Goal: Check status: Check status

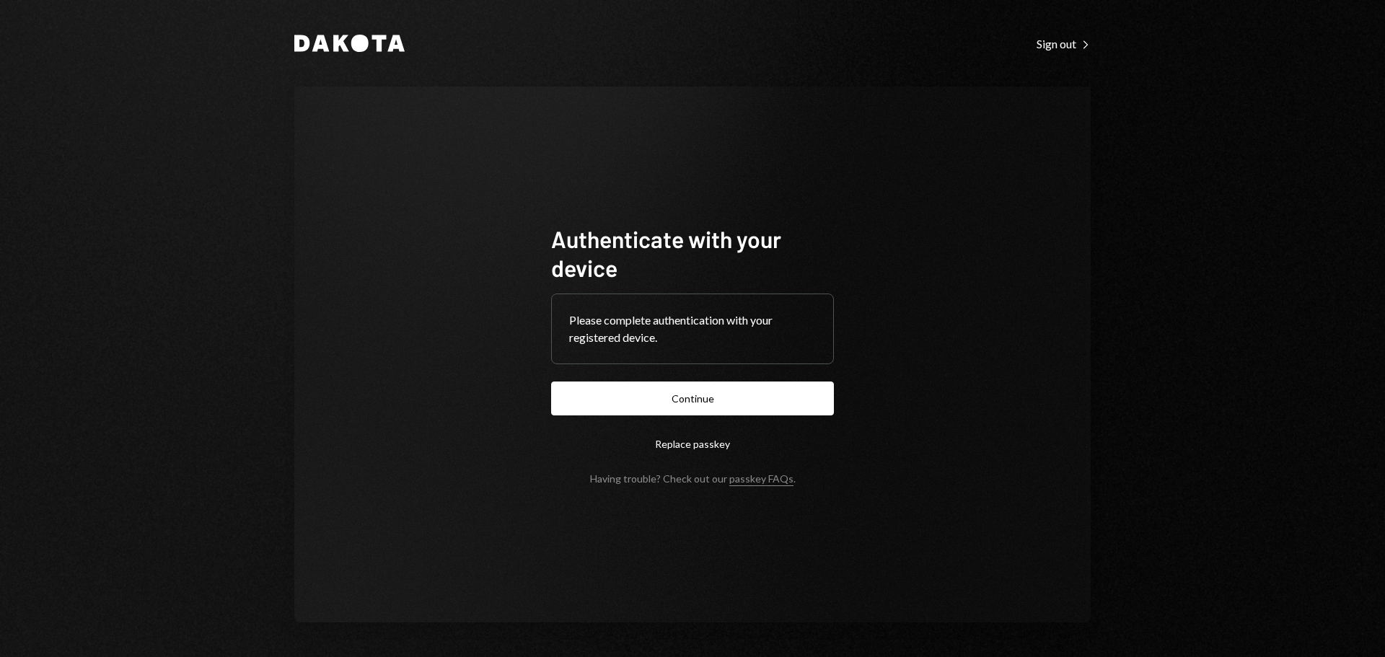
click at [714, 405] on button "Continue" at bounding box center [692, 399] width 283 height 34
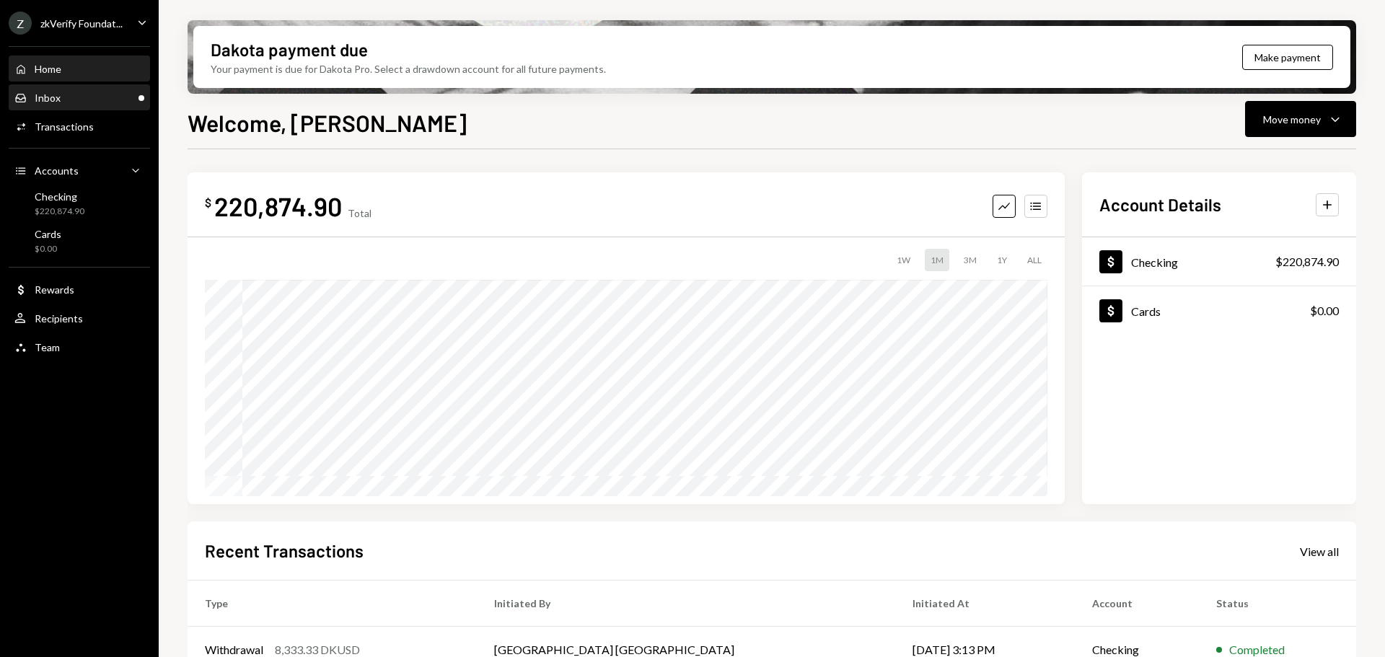
click at [79, 90] on div "Inbox Inbox" at bounding box center [79, 98] width 130 height 25
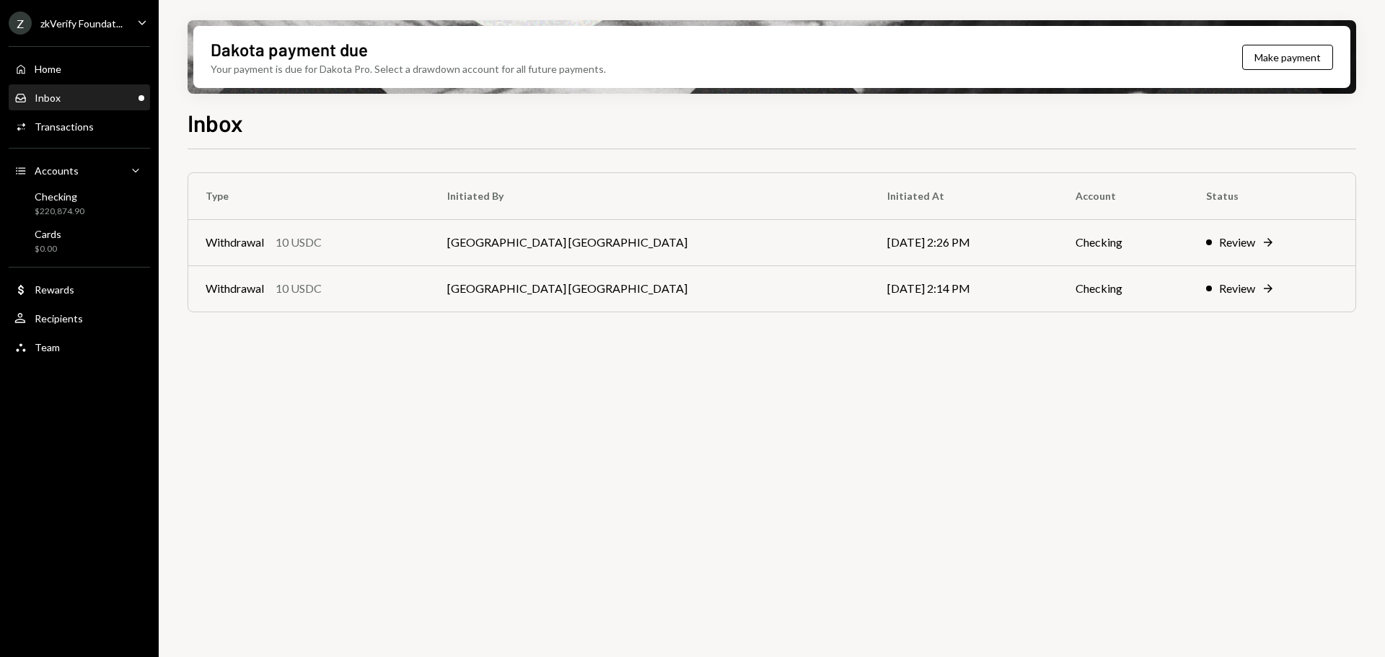
click at [86, 100] on div "Inbox Inbox" at bounding box center [79, 98] width 130 height 13
click at [408, 275] on td "Withdrawal 10 USDC" at bounding box center [309, 288] width 242 height 46
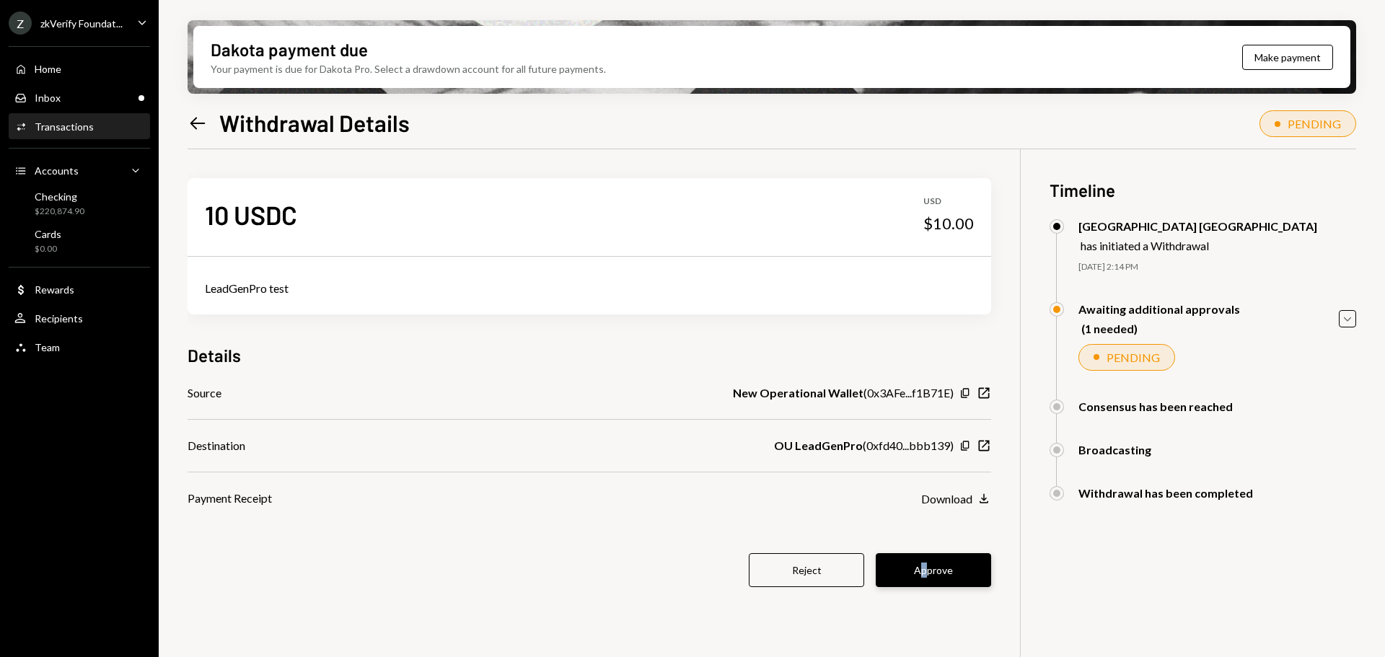
drag, startPoint x: 924, startPoint y: 548, endPoint x: 933, endPoint y: 561, distance: 15.0
click at [926, 548] on div "10 USDC USD $10.00 LeadGenPro test Details Source New Operational Wallet ( 0x3A…" at bounding box center [590, 391] width 804 height 484
click at [936, 563] on button "Approve" at bounding box center [933, 570] width 115 height 34
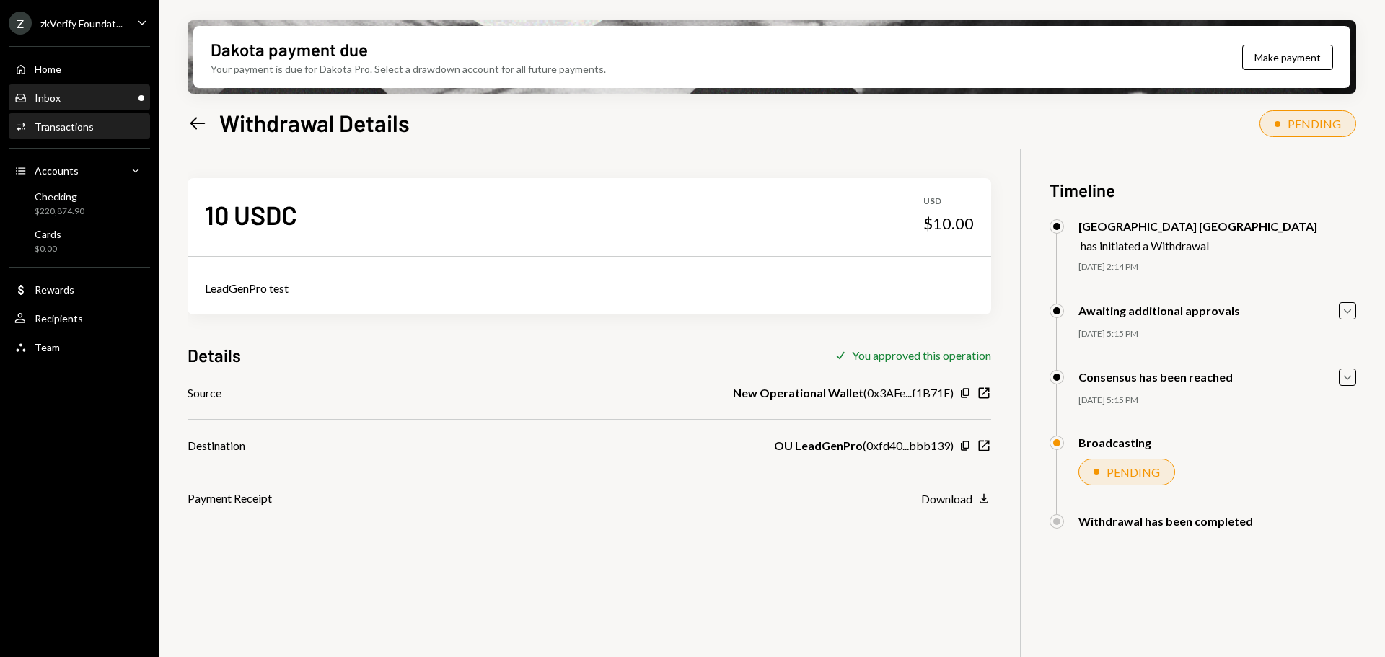
click at [63, 107] on div "Inbox Inbox" at bounding box center [79, 98] width 130 height 25
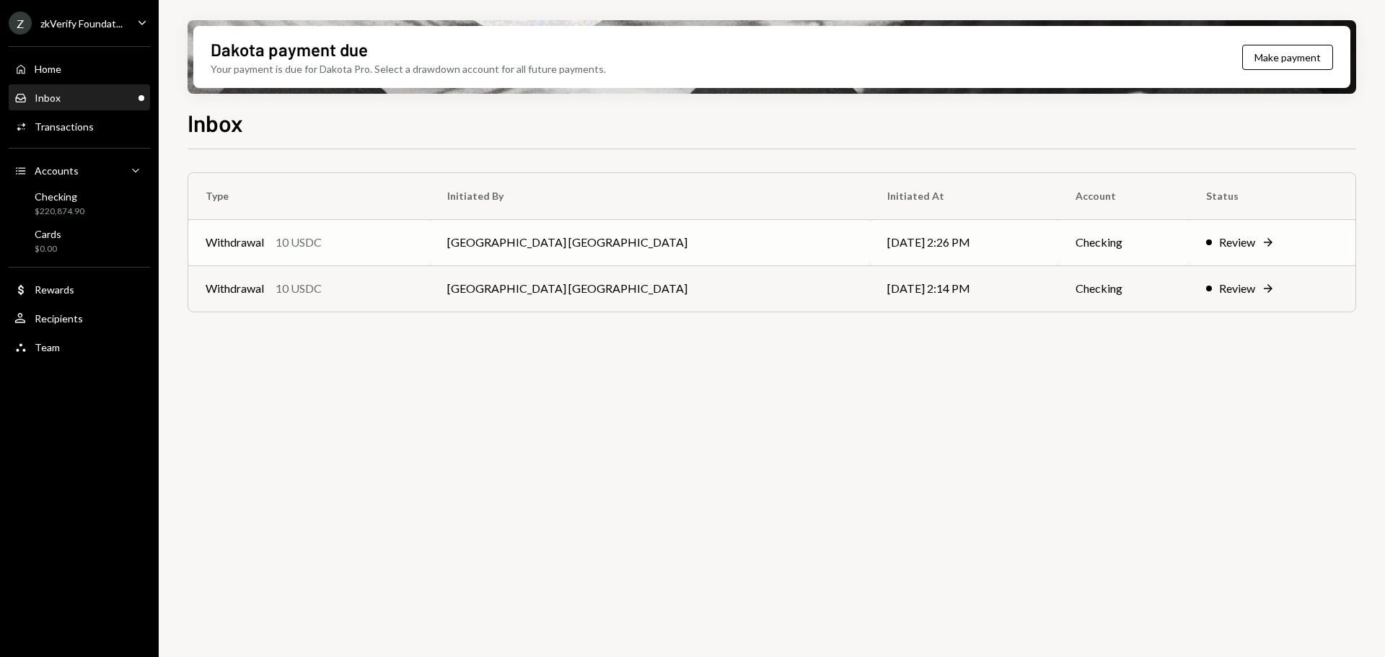
click at [591, 253] on td "[GEOGRAPHIC_DATA] [GEOGRAPHIC_DATA]" at bounding box center [650, 242] width 440 height 46
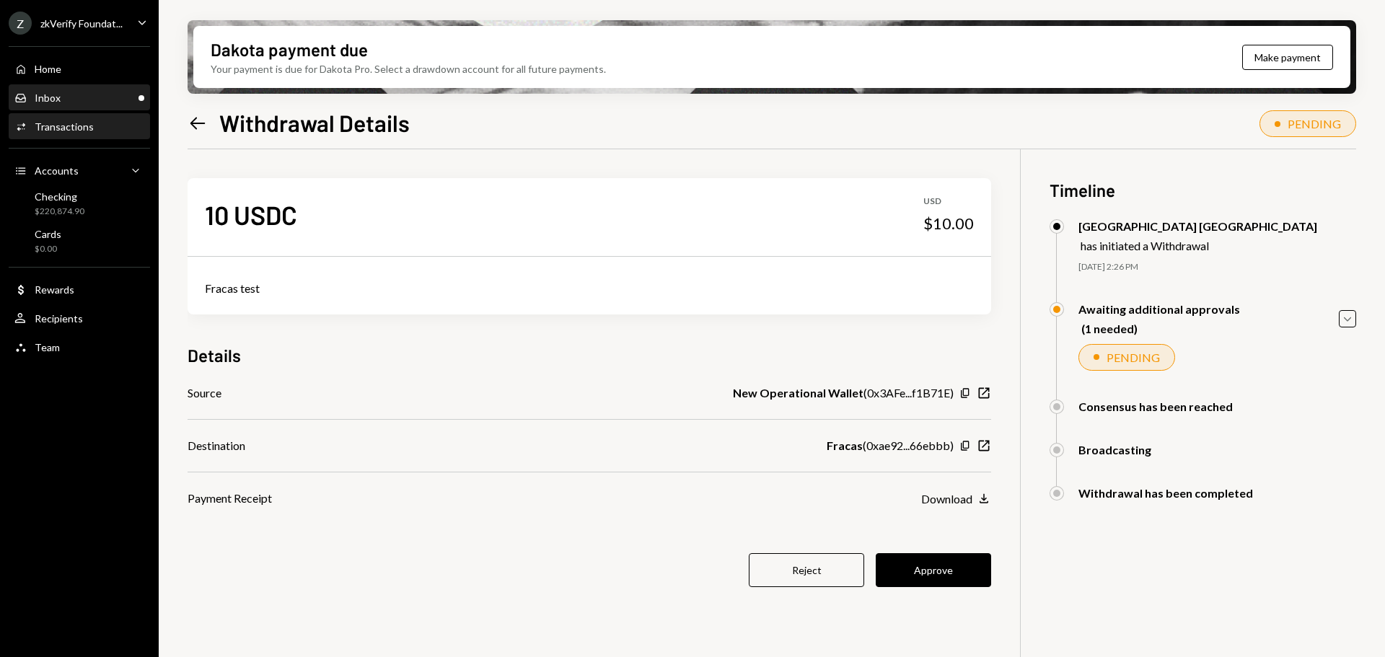
click at [93, 99] on div "Inbox Inbox" at bounding box center [79, 98] width 130 height 13
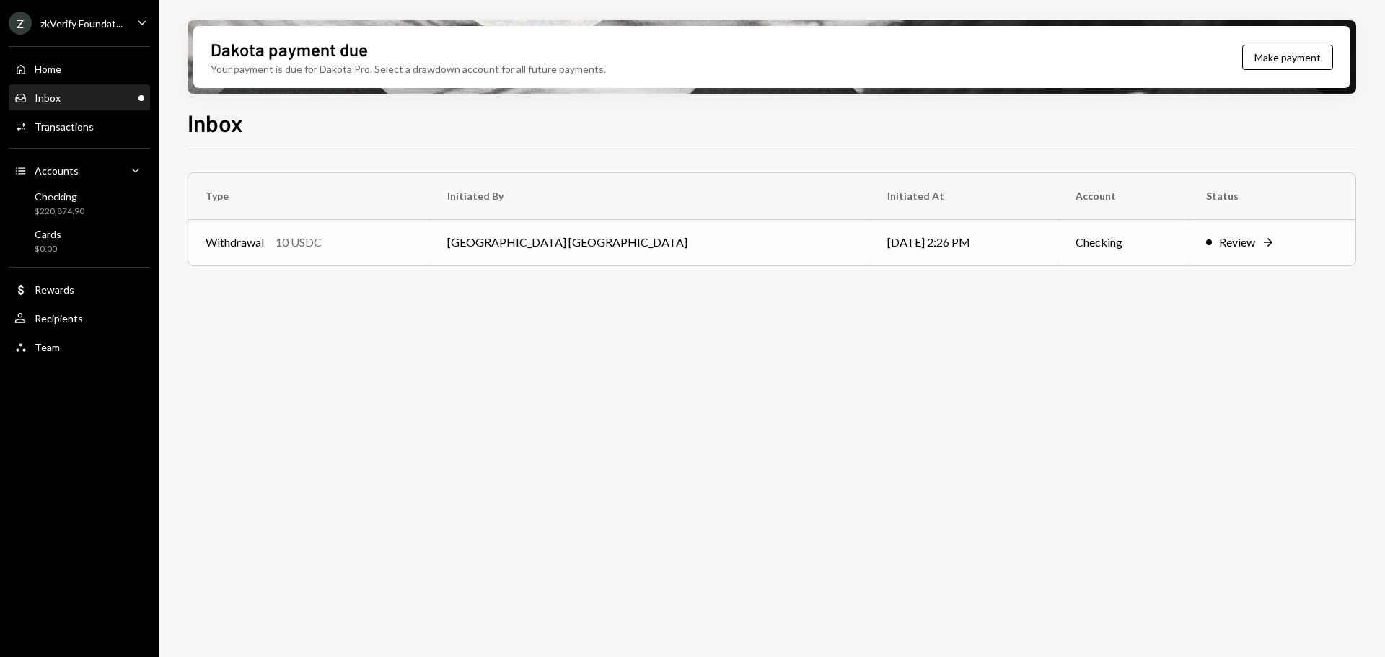
click at [392, 234] on div "Withdrawal 10 USDC" at bounding box center [309, 242] width 207 height 17
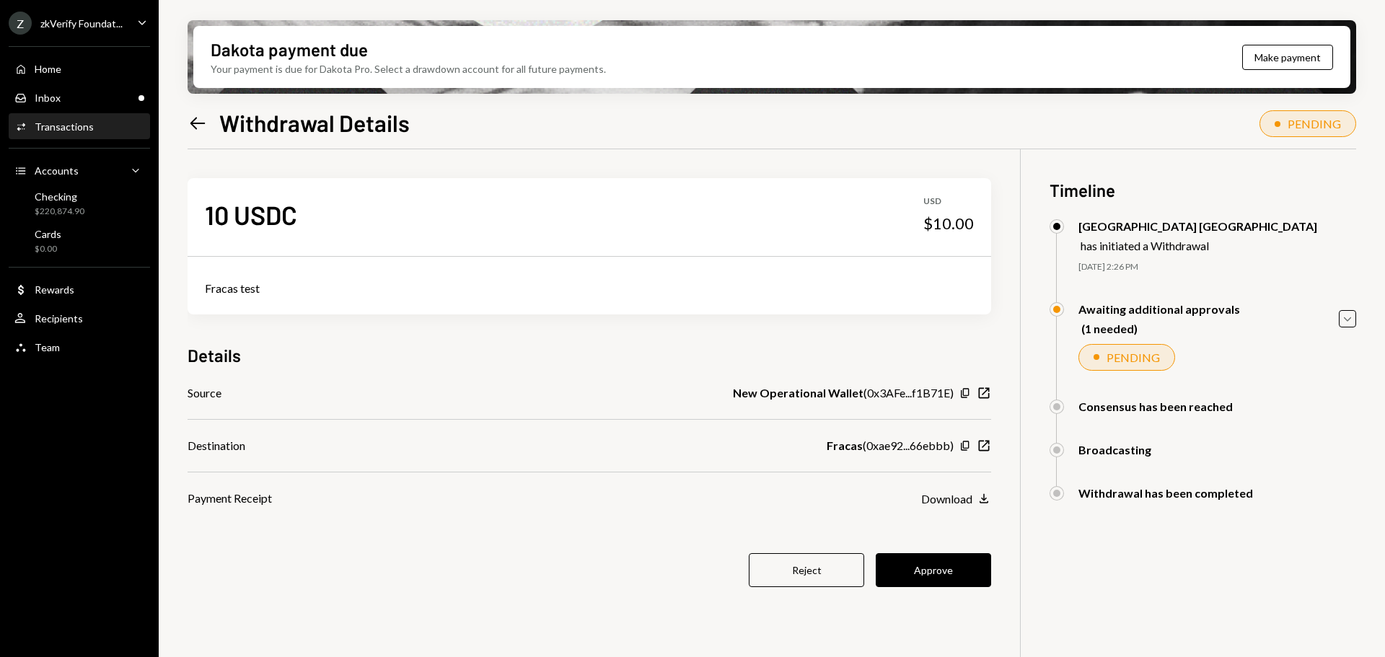
click at [51, 9] on ul "Z zkVerify Foundat... Caret Down Home Home Inbox Inbox Activities Transactions …" at bounding box center [79, 181] width 159 height 363
click at [60, 26] on div "zkVerify Foundat..." at bounding box center [81, 23] width 82 height 12
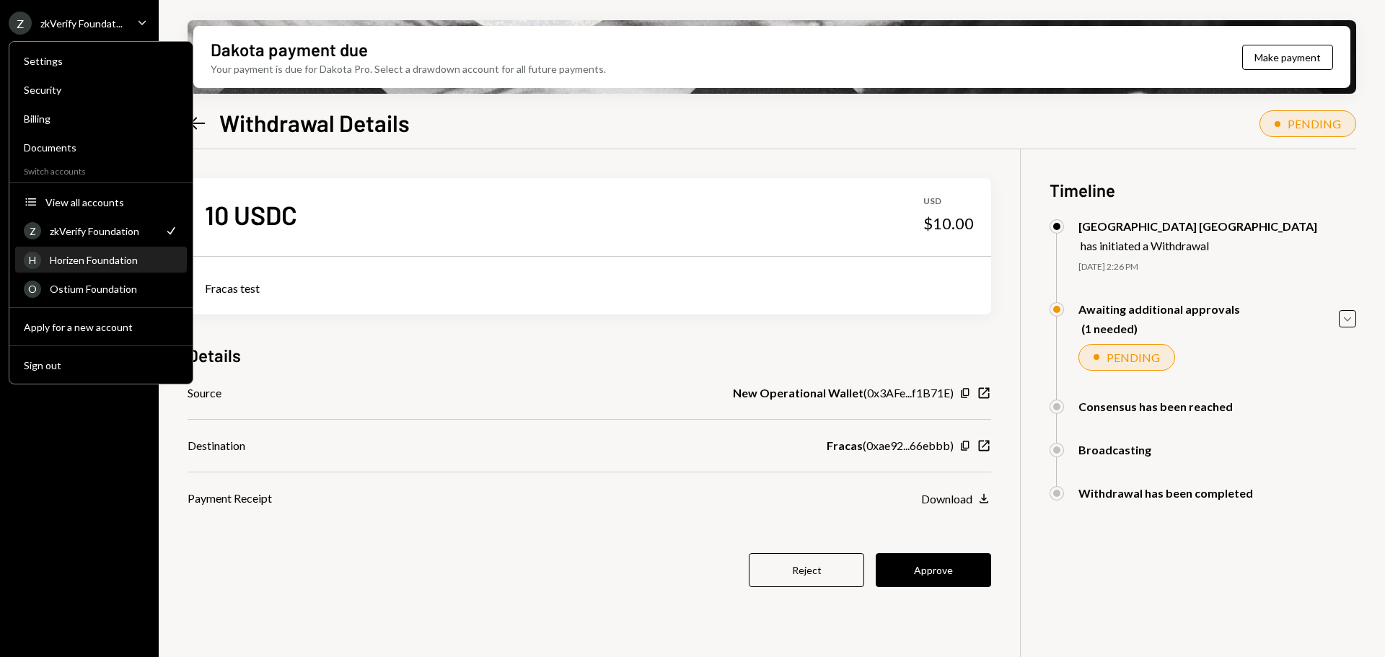
click at [70, 256] on div "Horizen Foundation" at bounding box center [114, 260] width 128 height 12
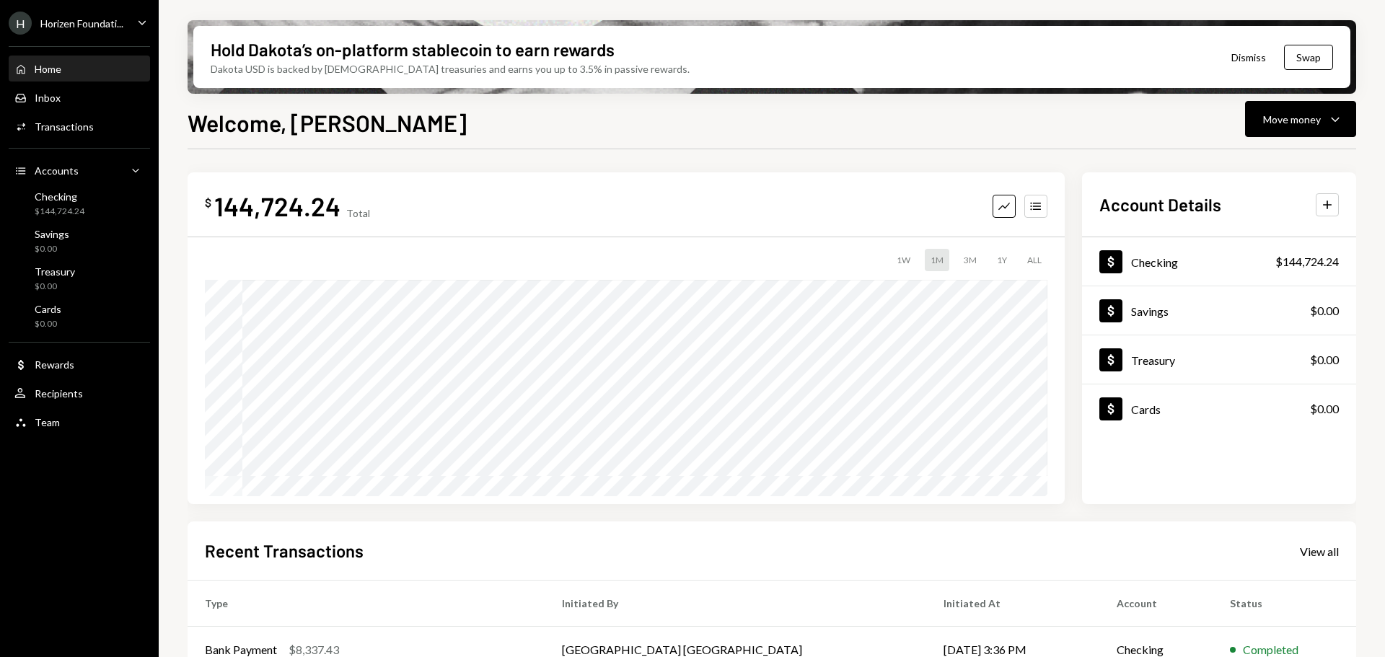
click at [43, 111] on div "Home Home Inbox Inbox Activities Transactions Accounts Accounts Caret Down Chec…" at bounding box center [79, 238] width 159 height 400
click at [46, 100] on div "Inbox" at bounding box center [48, 98] width 26 height 12
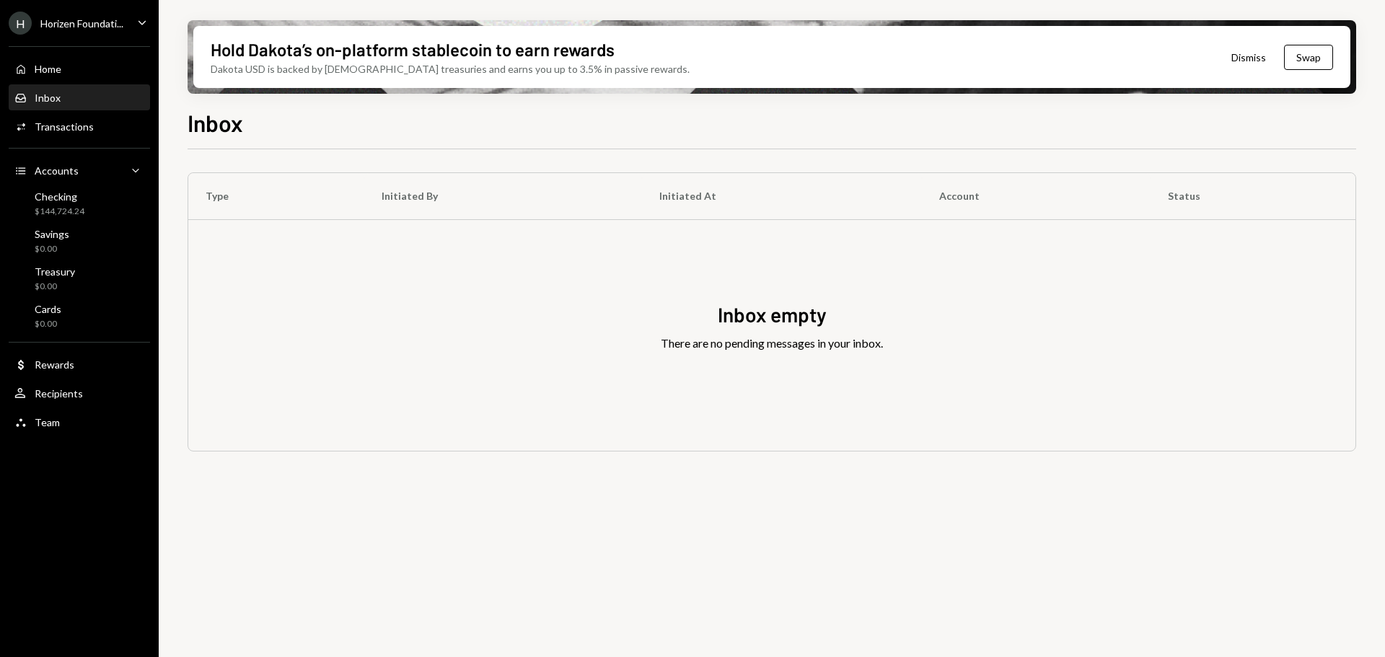
click at [92, 30] on div "[PERSON_NAME] Foundati..." at bounding box center [66, 23] width 115 height 23
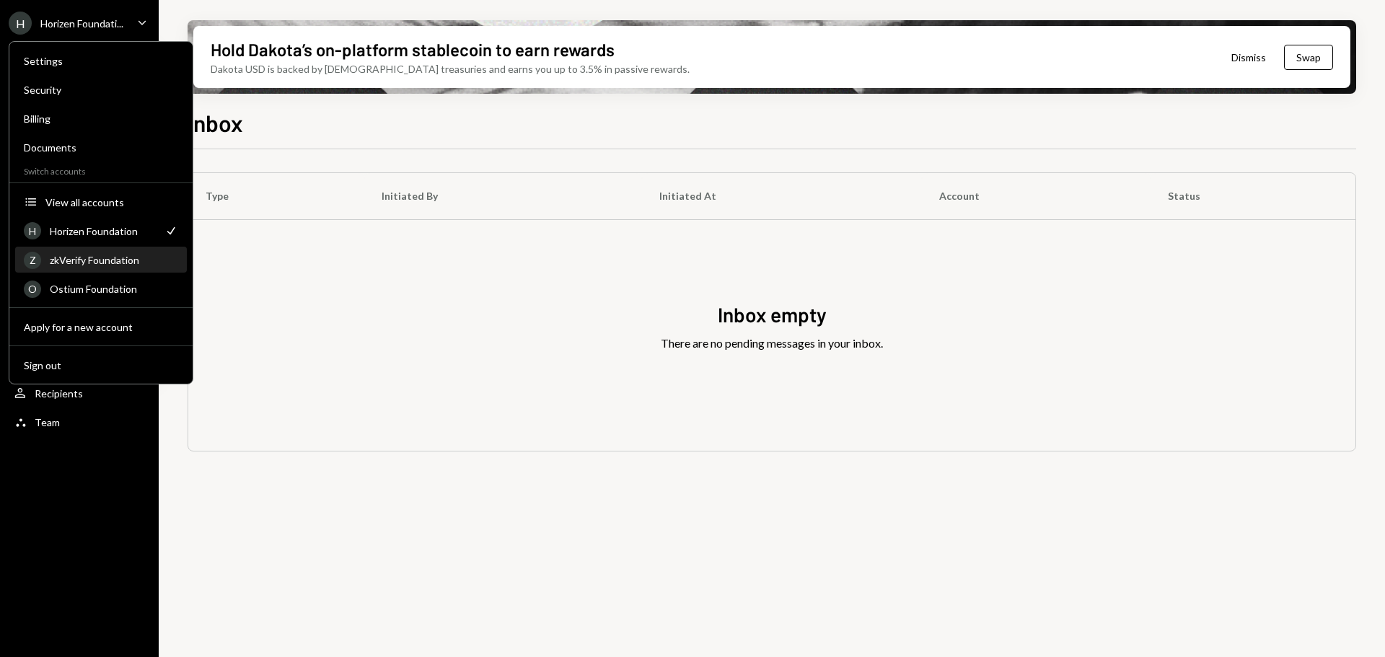
click at [145, 255] on div "zkVerify Foundation" at bounding box center [114, 260] width 128 height 12
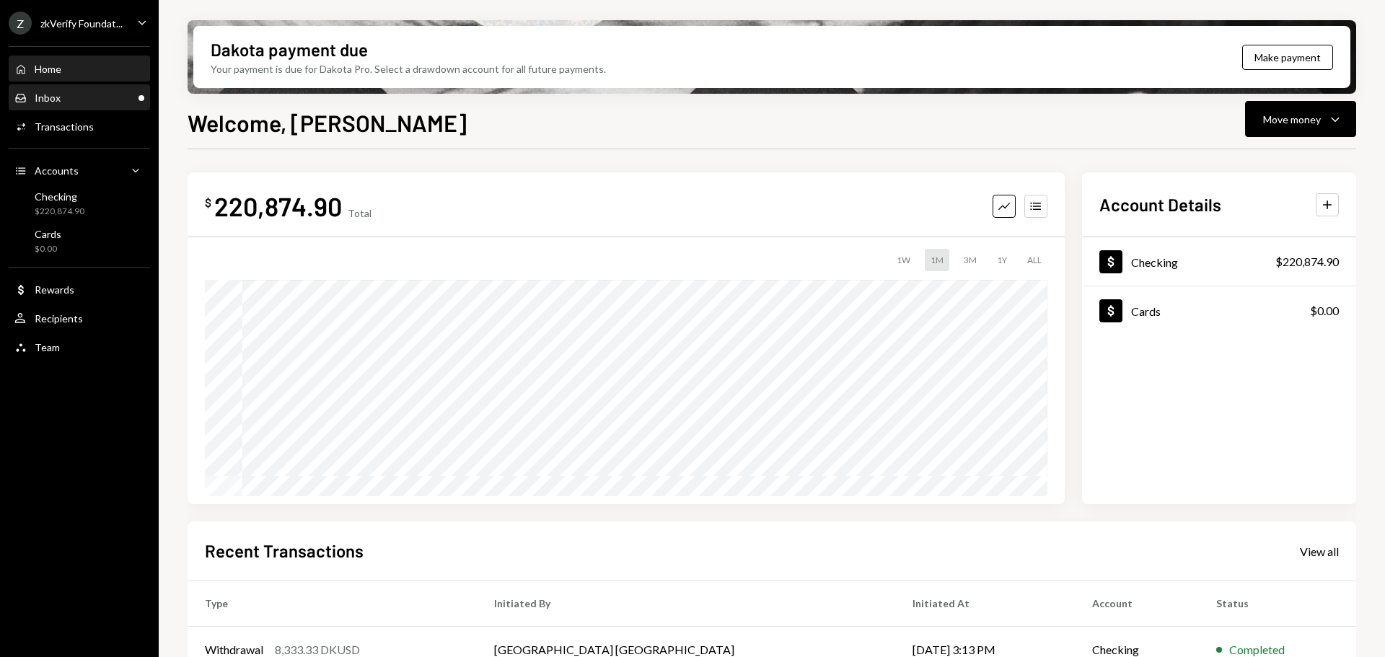
click at [53, 104] on div "Inbox Inbox" at bounding box center [37, 98] width 46 height 13
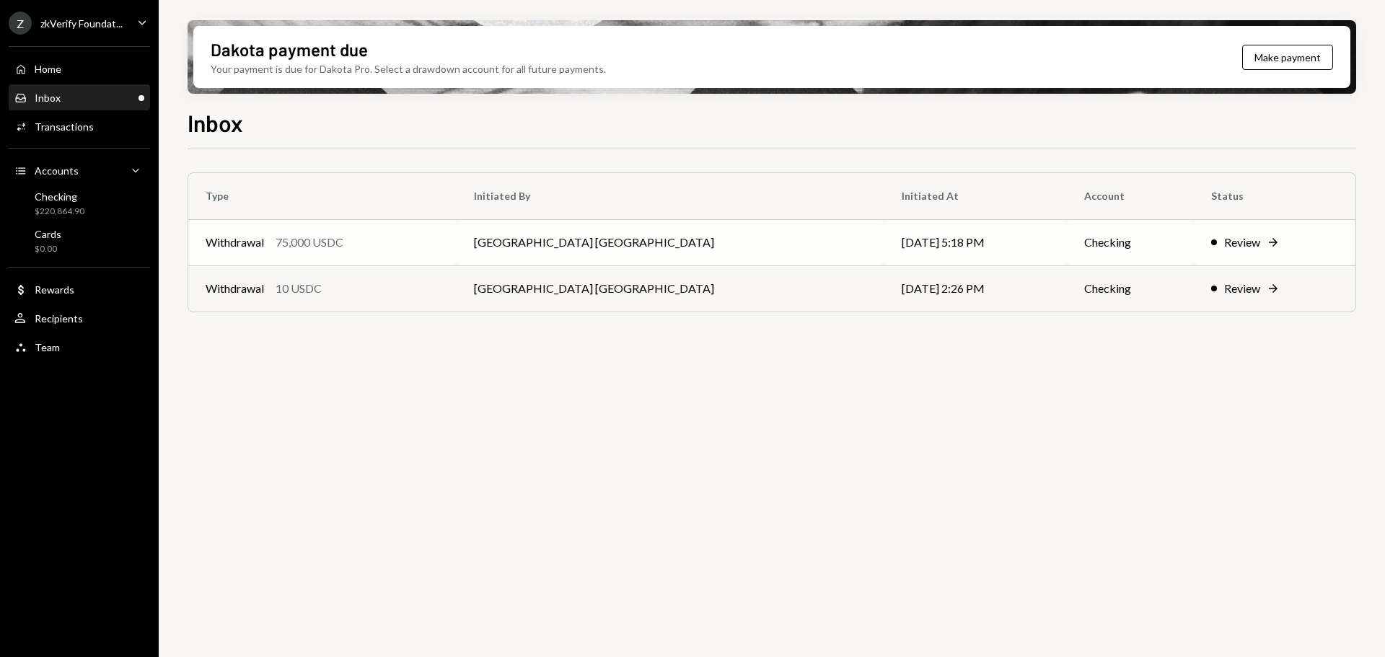
click at [381, 234] on div "Withdrawal 75,000 USDC" at bounding box center [323, 242] width 234 height 17
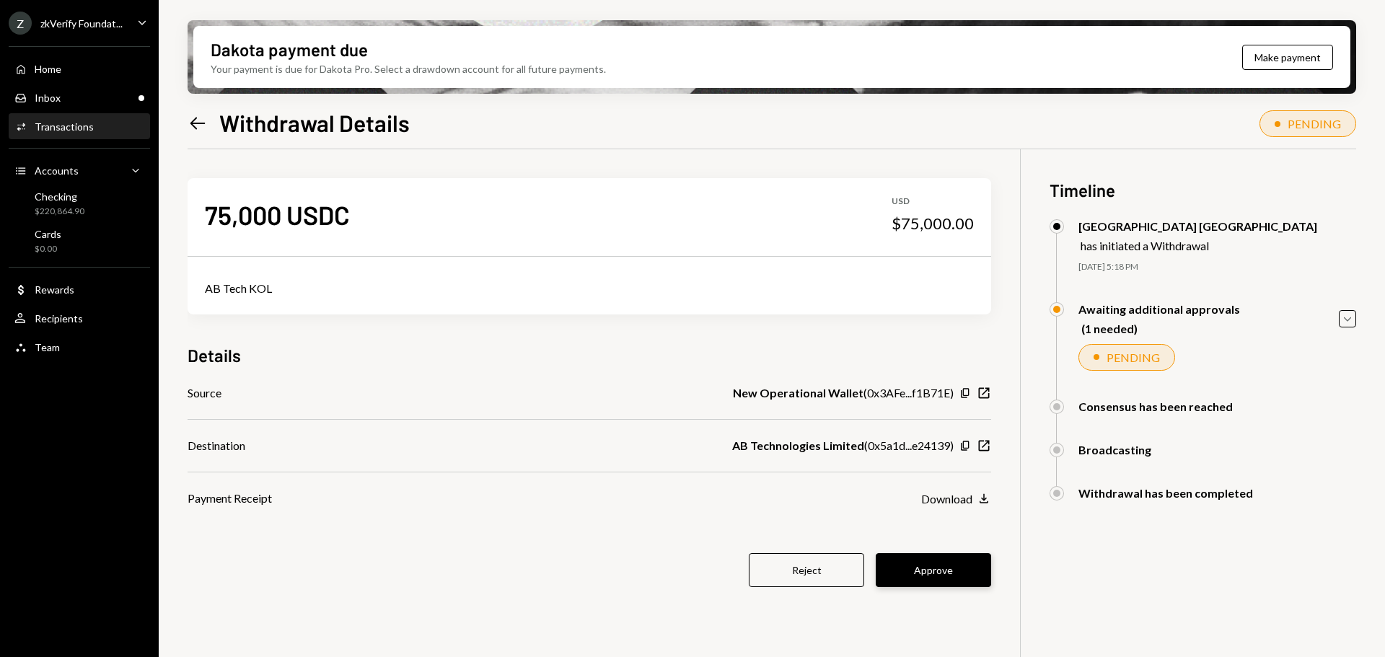
click at [967, 556] on button "Approve" at bounding box center [933, 570] width 115 height 34
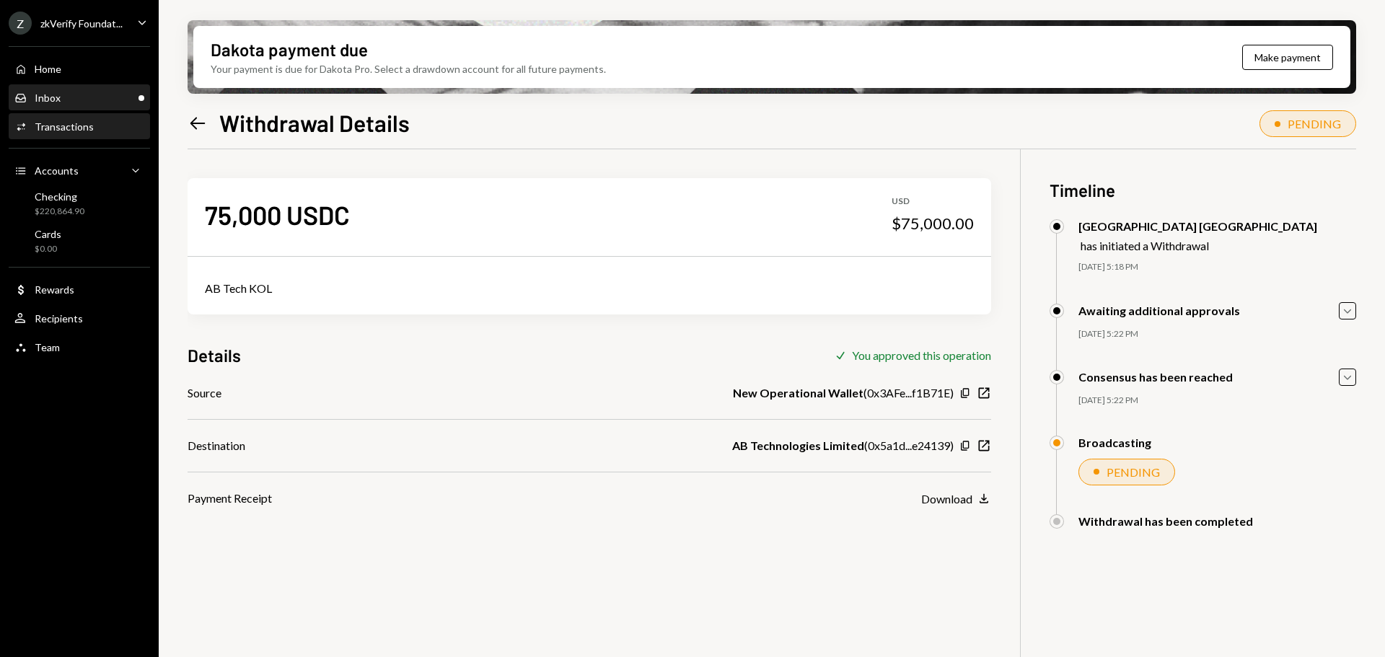
click at [59, 98] on div "Inbox" at bounding box center [48, 98] width 26 height 12
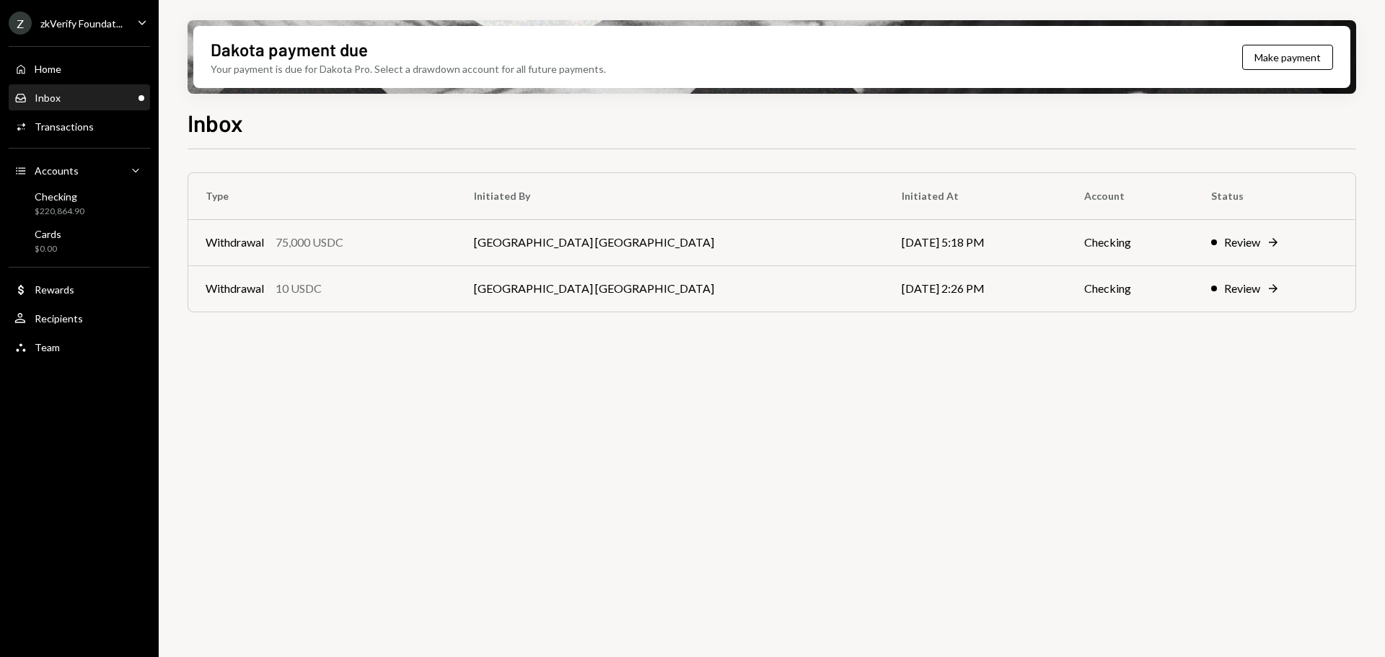
drag, startPoint x: 284, startPoint y: 288, endPoint x: 287, endPoint y: 296, distance: 8.4
click at [284, 288] on div "10 USDC" at bounding box center [299, 288] width 46 height 17
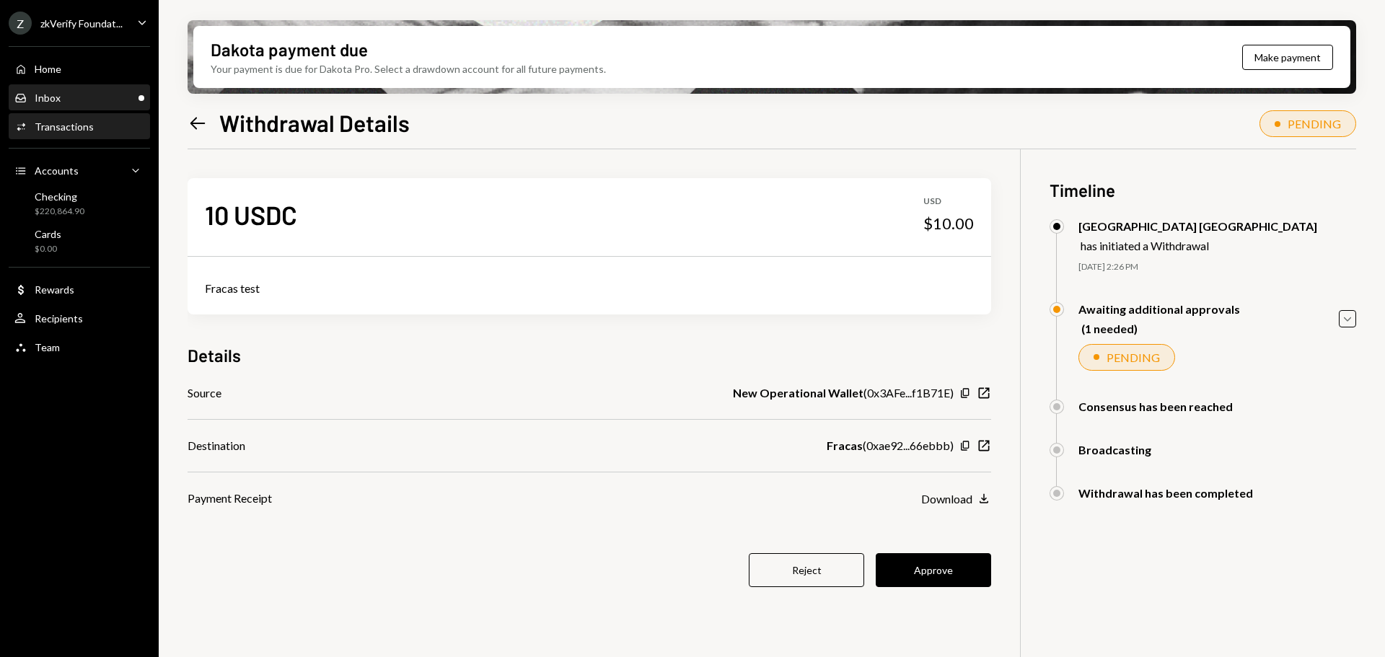
click at [91, 107] on div "Inbox Inbox" at bounding box center [79, 98] width 130 height 25
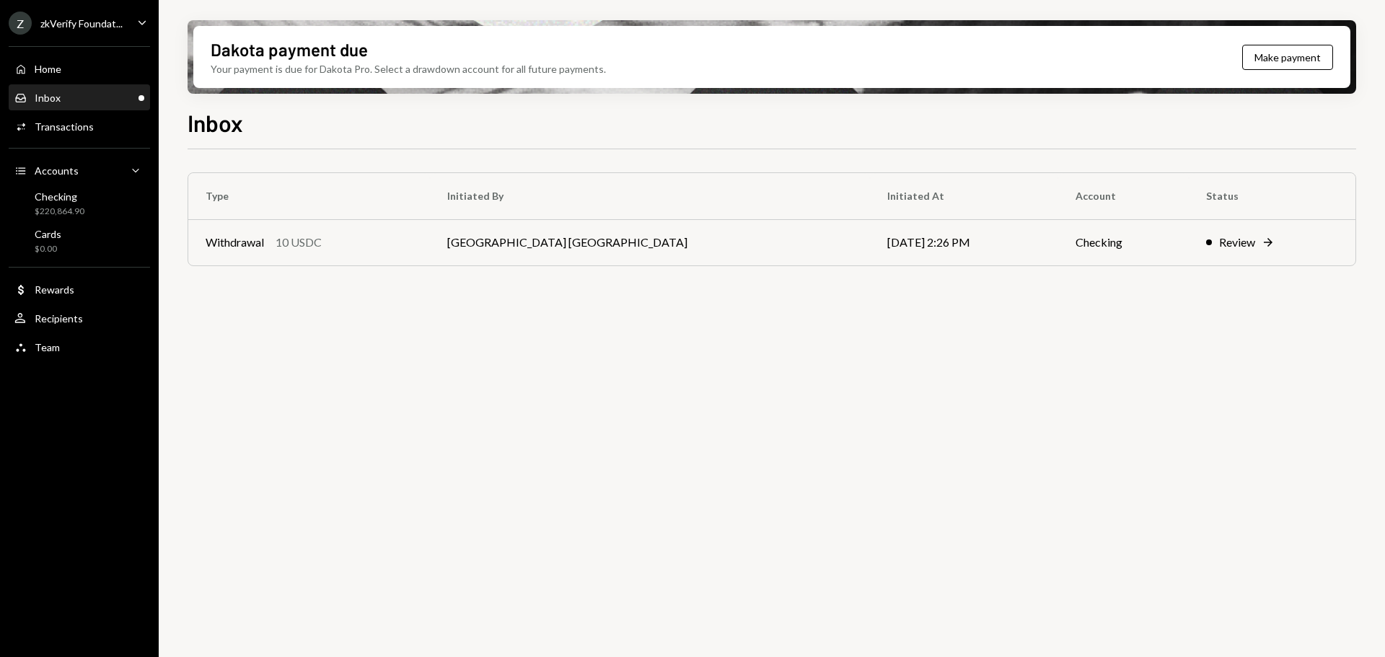
click at [84, 19] on div "zkVerify Foundat..." at bounding box center [81, 23] width 82 height 12
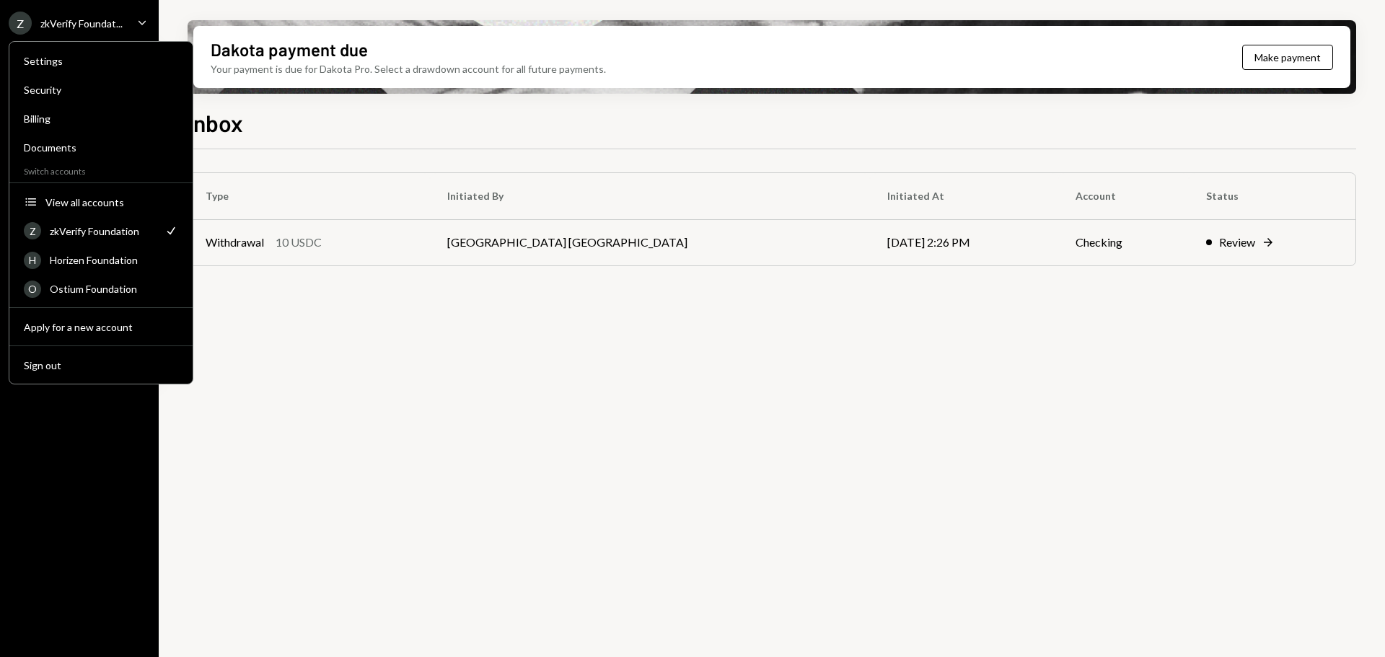
click at [286, 437] on div "Type Initiated By Initiated At Account Status Withdrawal 10 USDC Savannah Nethe…" at bounding box center [772, 411] width 1169 height 525
